Goal: Task Accomplishment & Management: Manage account settings

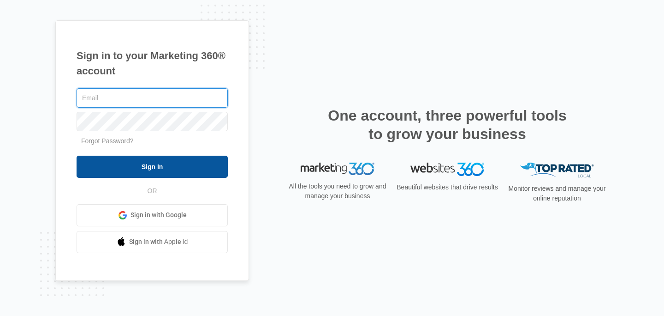
type input "[EMAIL_ADDRESS][DOMAIN_NAME]"
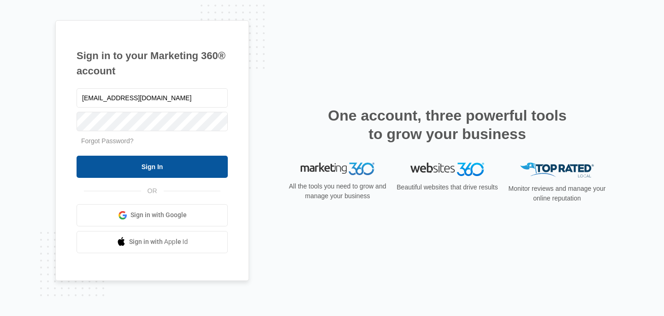
click at [172, 161] on input "Sign In" at bounding box center [152, 166] width 151 height 22
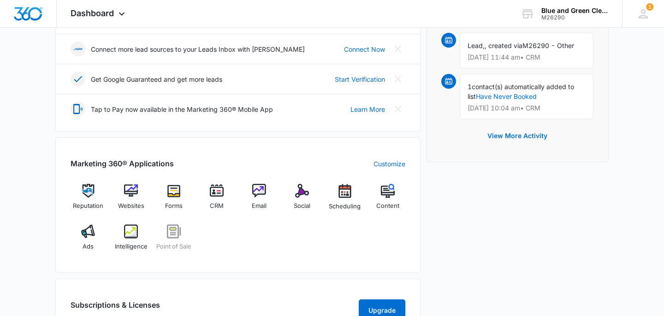
scroll to position [275, 0]
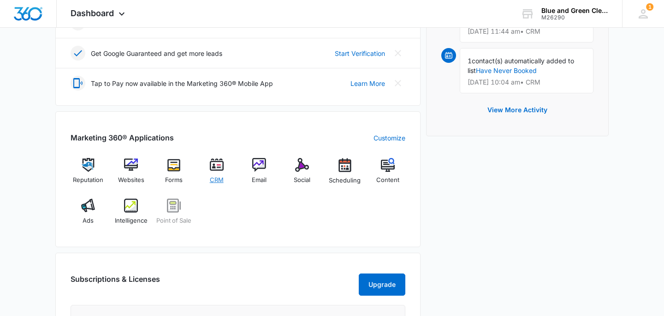
click at [217, 172] on div "CRM" at bounding box center [217, 174] width 36 height 33
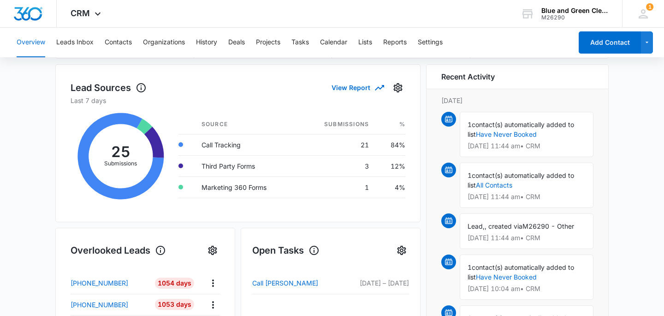
scroll to position [113, 0]
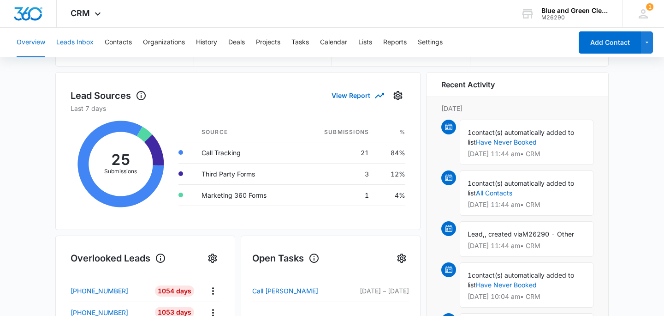
click at [82, 46] on button "Leads Inbox" at bounding box center [74, 43] width 37 height 30
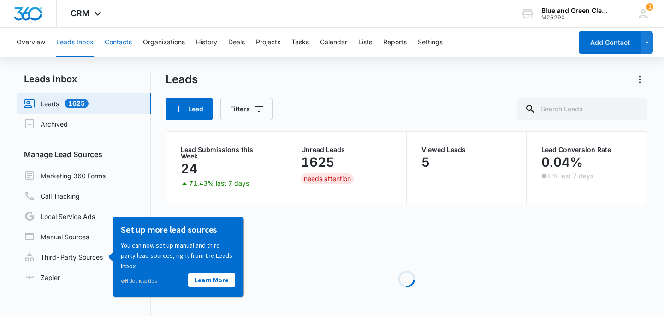
click at [113, 44] on button "Contacts" at bounding box center [118, 43] width 27 height 30
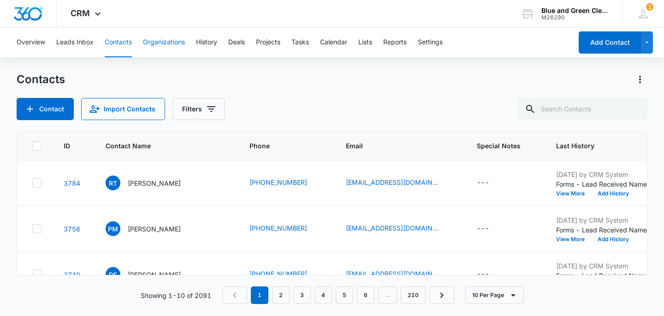
click at [158, 43] on button "Organizations" at bounding box center [164, 43] width 42 height 30
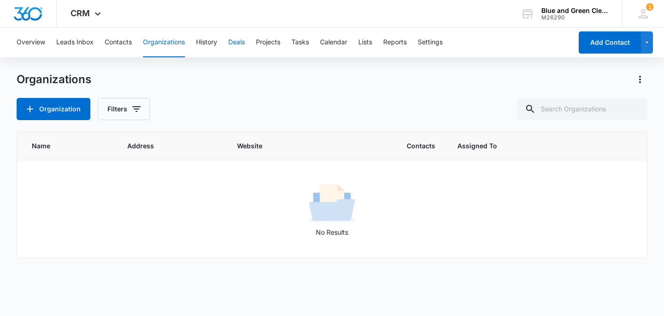
click at [233, 41] on button "Deals" at bounding box center [236, 43] width 17 height 30
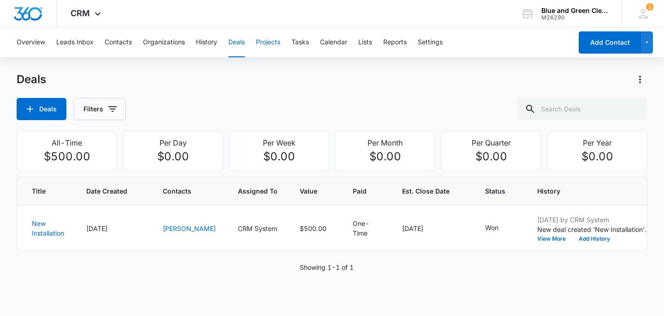
click at [270, 42] on button "Projects" at bounding box center [268, 43] width 24 height 30
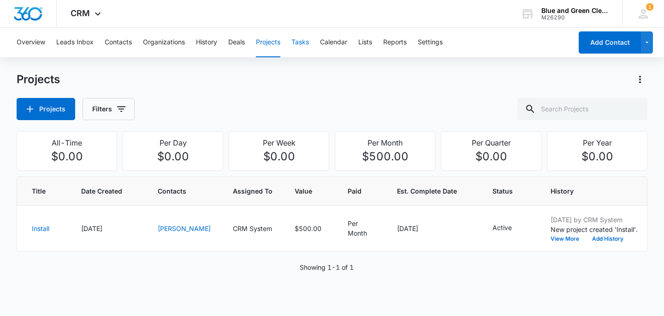
click at [304, 41] on button "Tasks" at bounding box center [301, 43] width 18 height 30
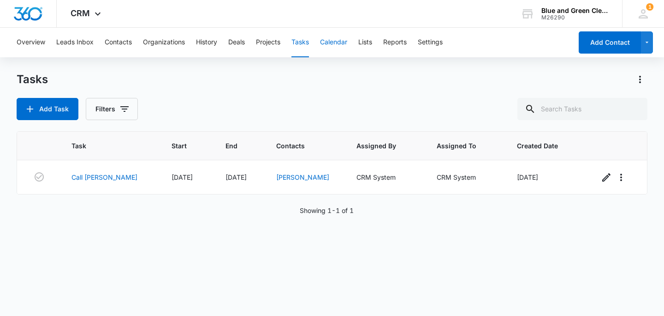
click at [329, 39] on button "Calendar" at bounding box center [333, 43] width 27 height 30
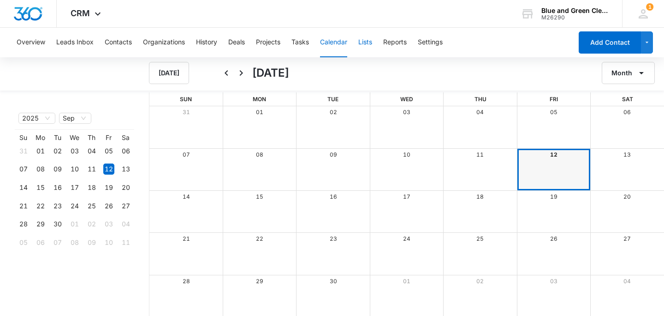
click at [367, 41] on button "Lists" at bounding box center [365, 43] width 14 height 30
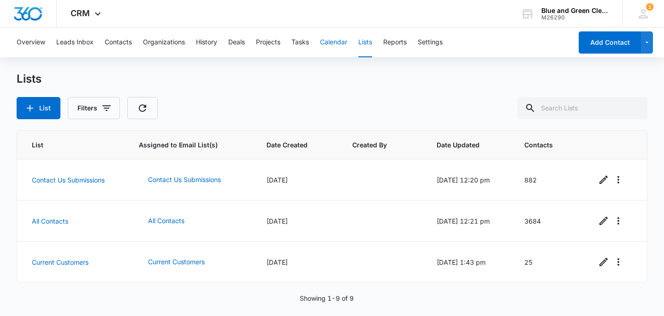
click at [338, 39] on button "Calendar" at bounding box center [333, 43] width 27 height 30
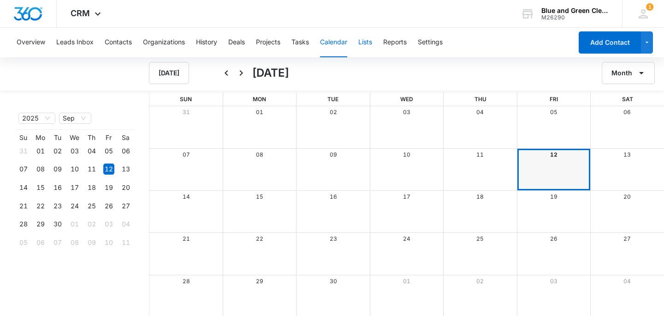
click at [365, 40] on button "Lists" at bounding box center [365, 43] width 14 height 30
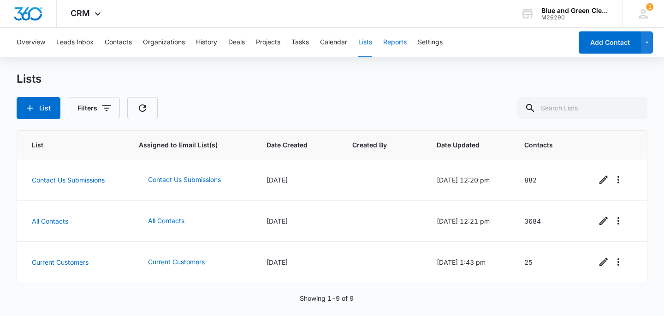
click at [389, 41] on button "Reports" at bounding box center [395, 43] width 24 height 30
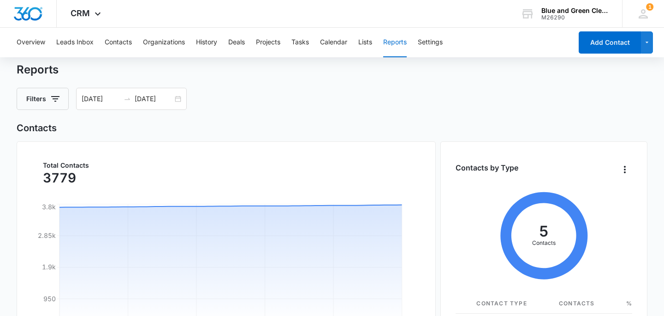
scroll to position [2, 0]
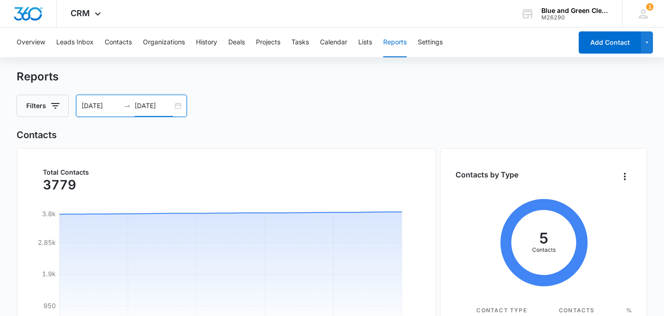
click at [161, 103] on input "[DATE]" at bounding box center [154, 106] width 38 height 10
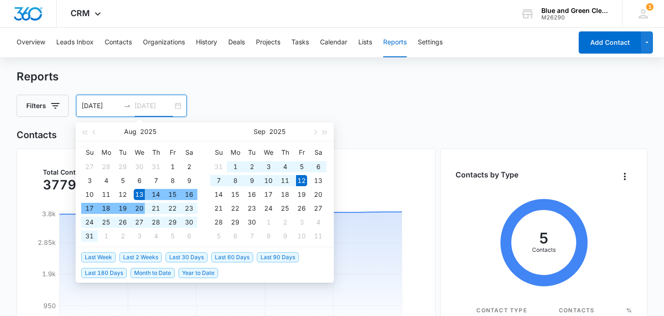
type input "[DATE]"
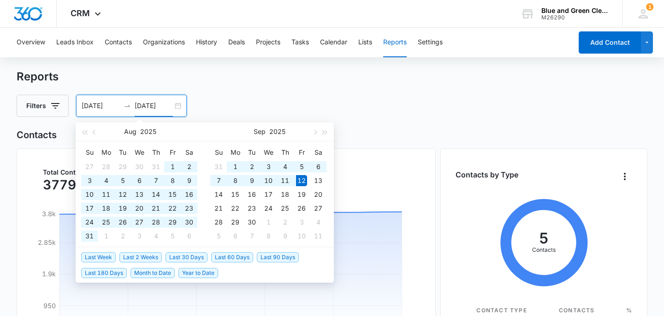
click at [188, 274] on span "Year to Date" at bounding box center [199, 273] width 40 height 10
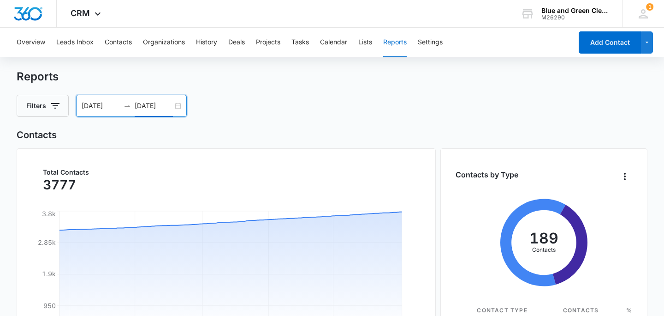
click at [178, 105] on div "[DATE] [DATE]" at bounding box center [131, 106] width 111 height 22
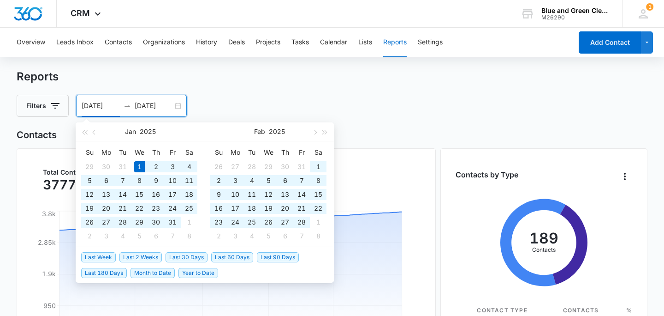
type input "[DATE]"
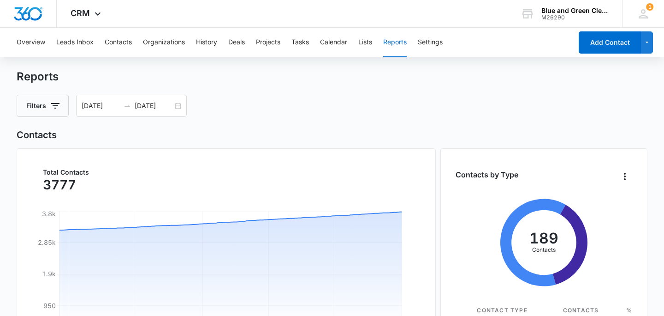
click at [239, 85] on div "Reports Filters [DATE] [DATE] [DATE] Su Mo Tu We Th Fr Sa 29 30 31 1 2 3 4 5 6 …" at bounding box center [332, 93] width 631 height 47
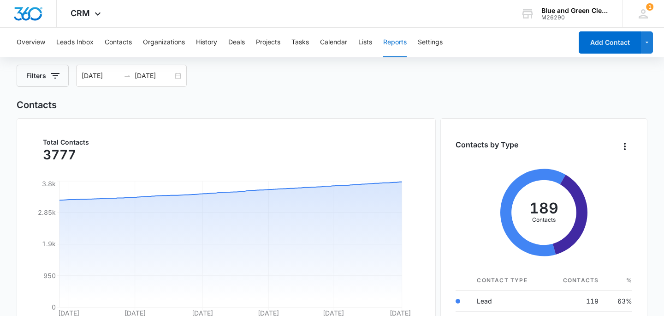
scroll to position [0, 0]
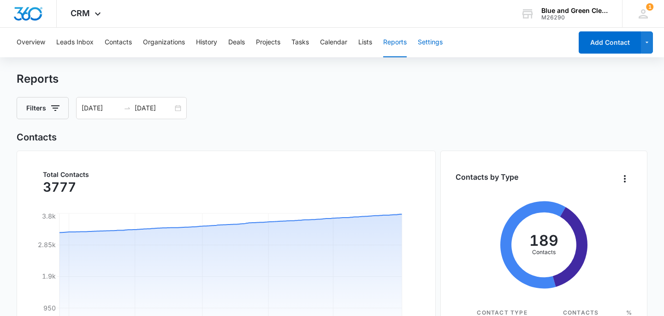
click at [434, 38] on button "Settings" at bounding box center [430, 43] width 25 height 30
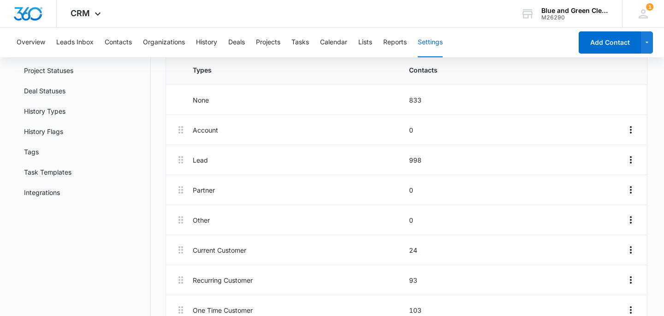
scroll to position [160, 0]
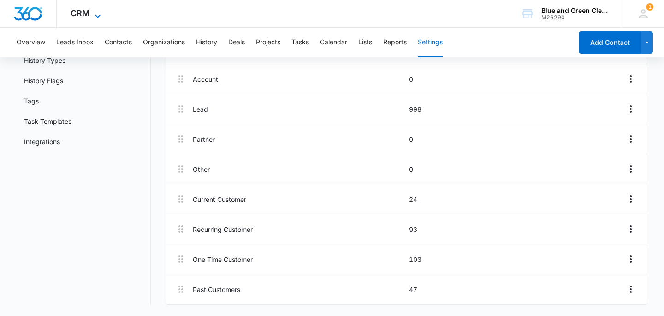
click at [77, 13] on span "CRM" at bounding box center [80, 13] width 19 height 10
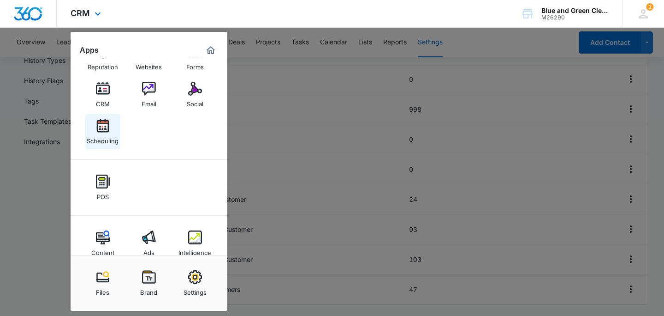
scroll to position [44, 0]
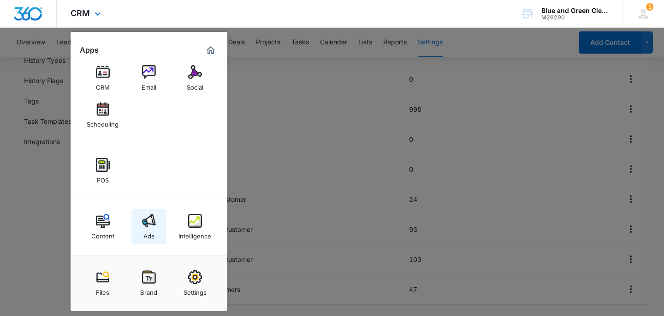
click at [149, 214] on img at bounding box center [149, 221] width 14 height 14
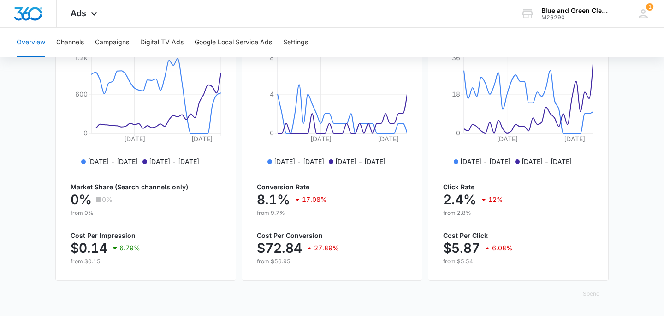
scroll to position [433, 0]
click at [222, 42] on button "Google Local Service Ads" at bounding box center [233, 43] width 77 height 30
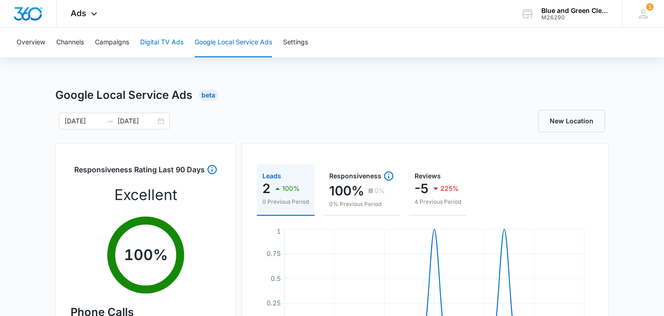
click at [165, 37] on button "Digital TV Ads" at bounding box center [161, 43] width 43 height 30
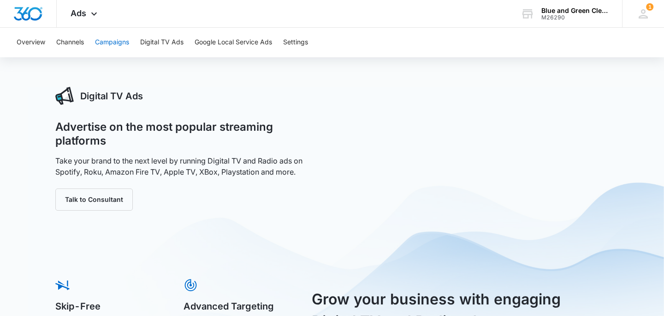
click at [125, 42] on button "Campaigns" at bounding box center [112, 43] width 34 height 30
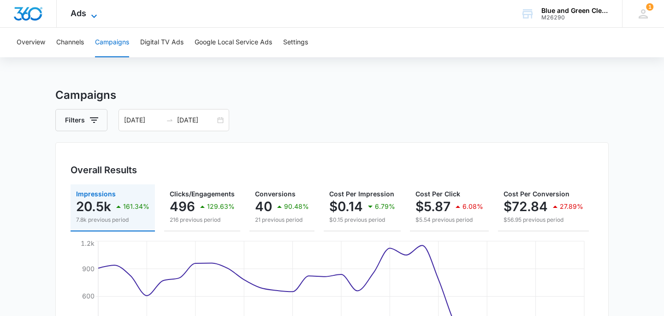
click at [83, 17] on span "Ads" at bounding box center [79, 13] width 16 height 10
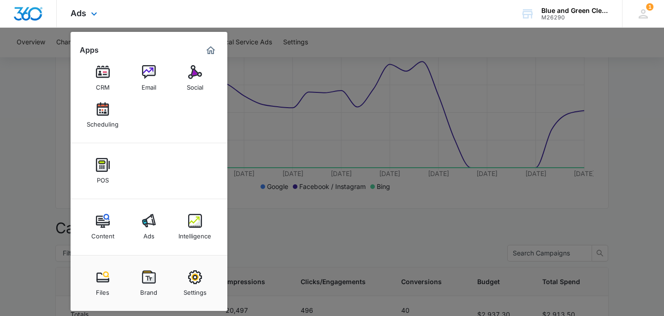
scroll to position [195, 0]
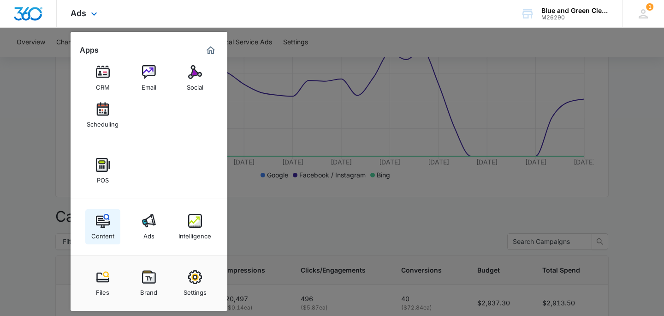
click at [108, 227] on img at bounding box center [103, 221] width 14 height 14
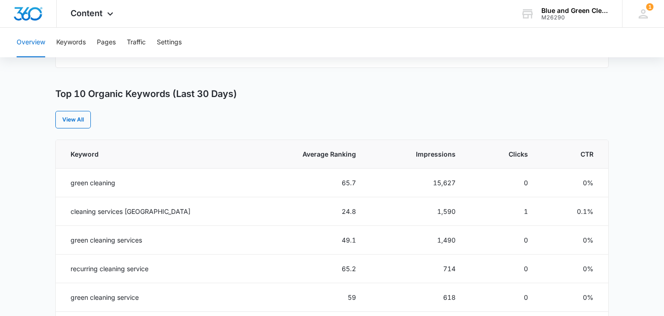
scroll to position [413, 0]
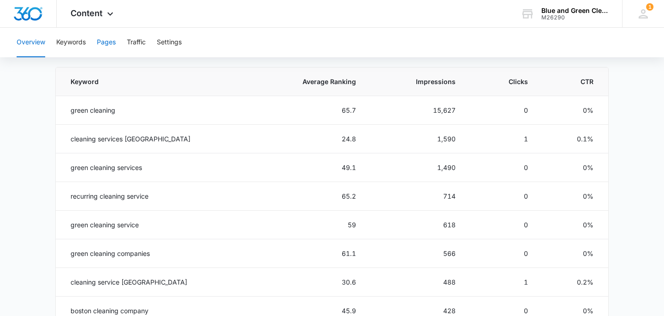
click at [109, 43] on button "Pages" at bounding box center [106, 43] width 19 height 30
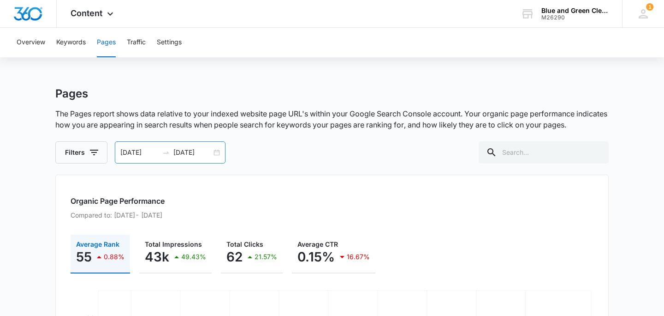
click at [217, 149] on div "[DATE] [DATE]" at bounding box center [170, 152] width 111 height 22
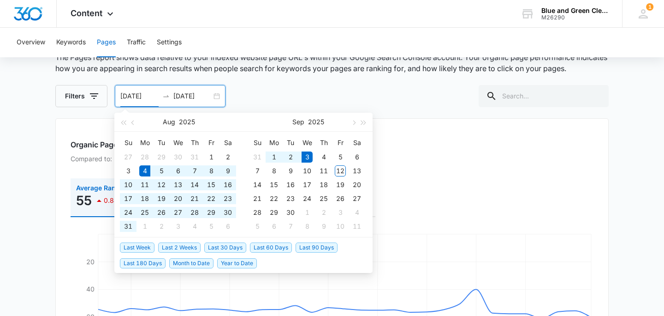
scroll to position [59, 0]
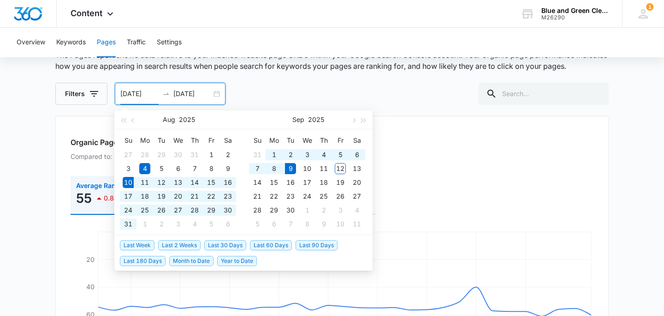
click at [223, 244] on span "Last 30 Days" at bounding box center [225, 245] width 42 height 10
type input "[DATE]"
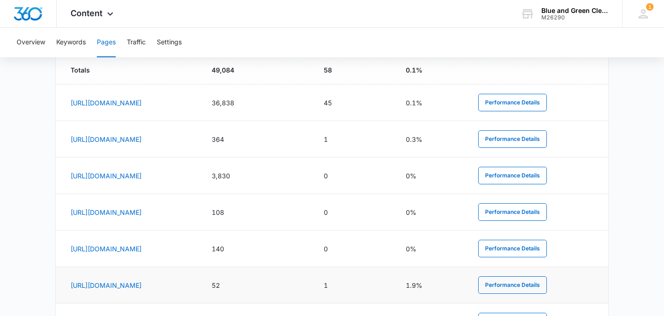
scroll to position [395, 0]
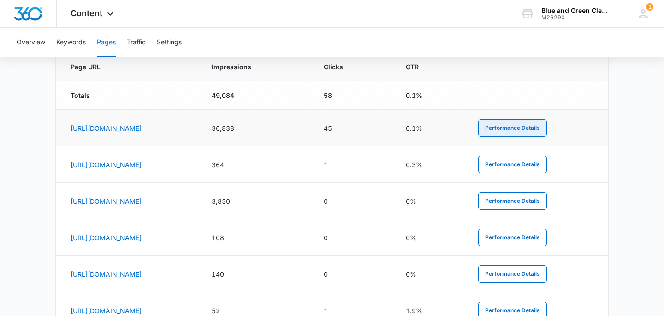
click at [547, 124] on button "Performance Details" at bounding box center [512, 128] width 69 height 18
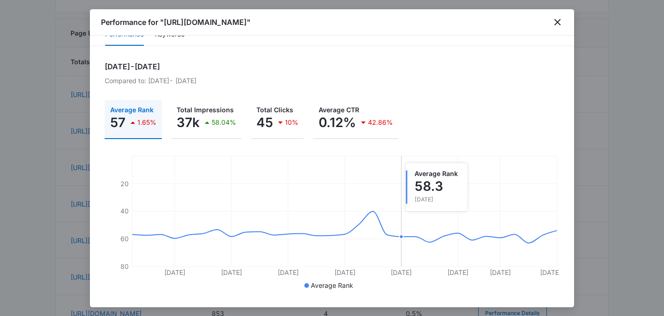
scroll to position [428, 0]
click at [556, 23] on icon "close" at bounding box center [557, 22] width 11 height 11
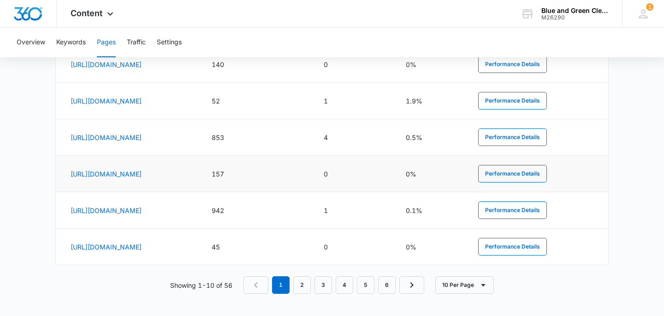
scroll to position [610, 0]
click at [535, 207] on button "Performance Details" at bounding box center [512, 210] width 69 height 18
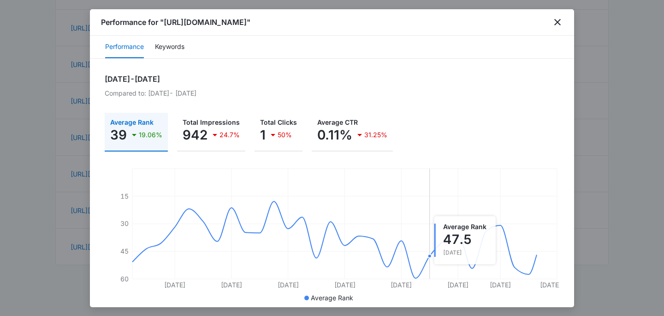
scroll to position [12, 0]
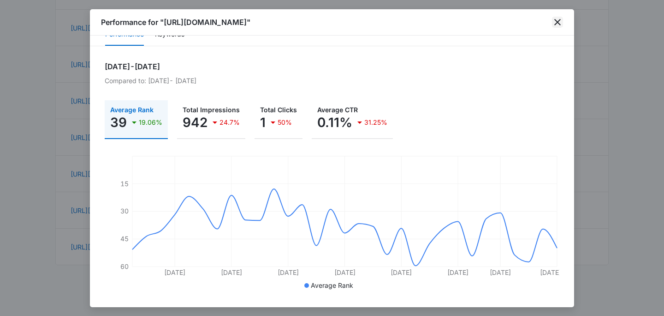
click at [557, 24] on icon "close" at bounding box center [557, 22] width 11 height 11
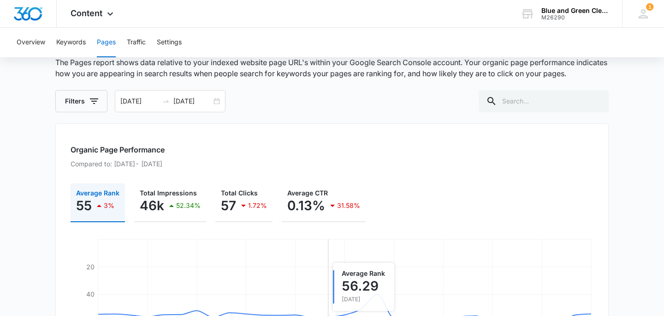
scroll to position [0, 0]
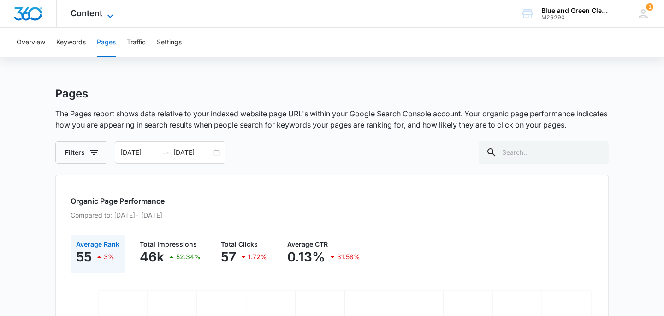
click at [100, 15] on span "Content" at bounding box center [87, 13] width 32 height 10
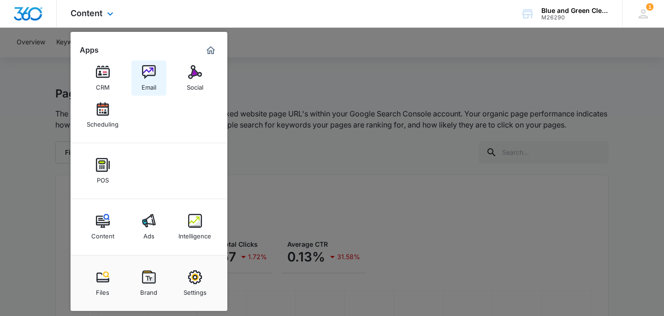
click at [145, 79] on div "Email" at bounding box center [149, 85] width 15 height 12
